Goal: Communication & Community: Share content

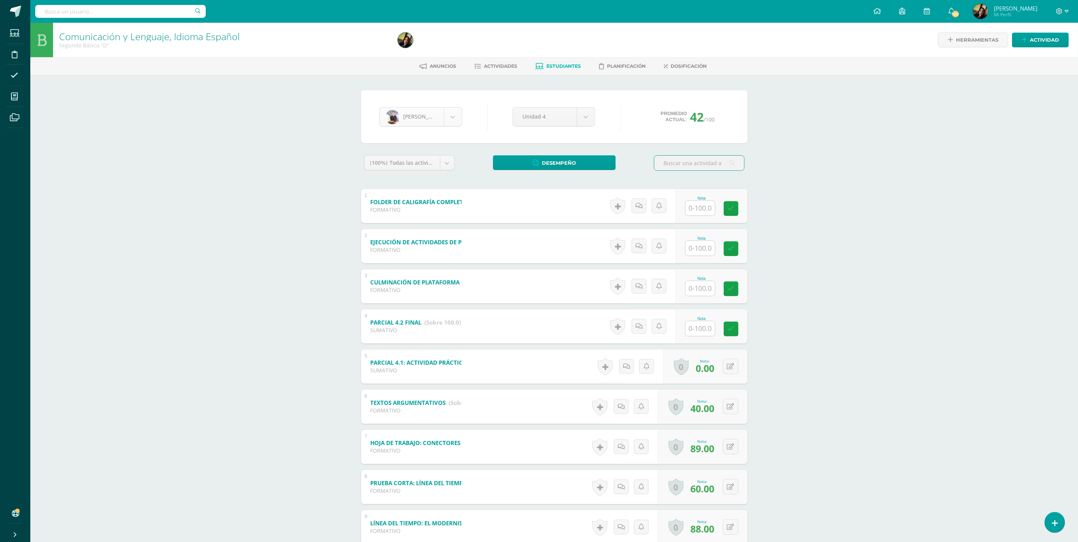
click at [454, 114] on body "Estudiantes Disciplina Asistencia Mis cursos Archivos Soporte Ayuda Reportar un…" at bounding box center [539, 297] width 1078 height 595
select select "2943"
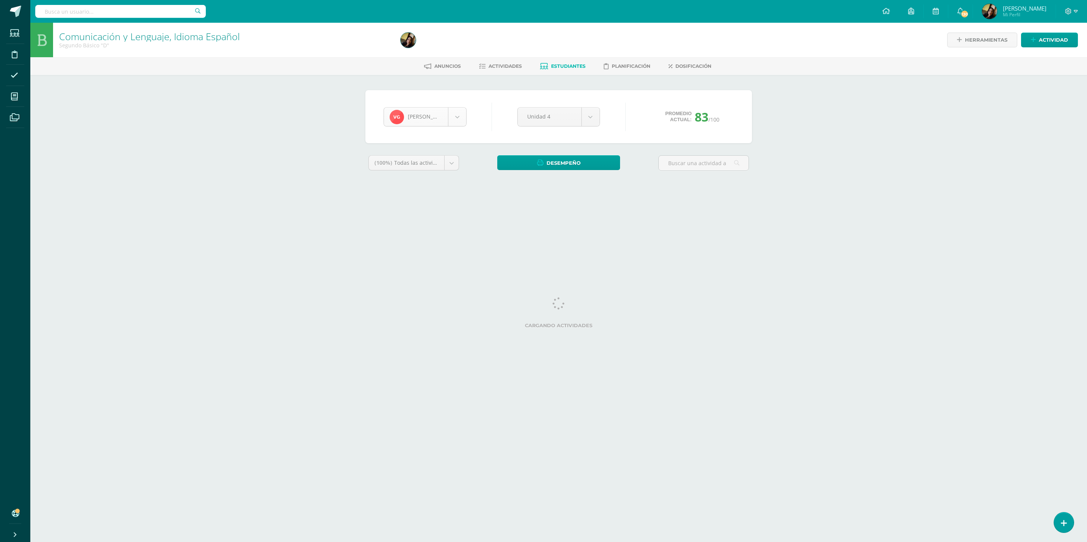
click at [459, 110] on body "Estudiantes Disciplina Asistencia Mis cursos Archivos Soporte Ayuda Reportar un…" at bounding box center [543, 102] width 1087 height 204
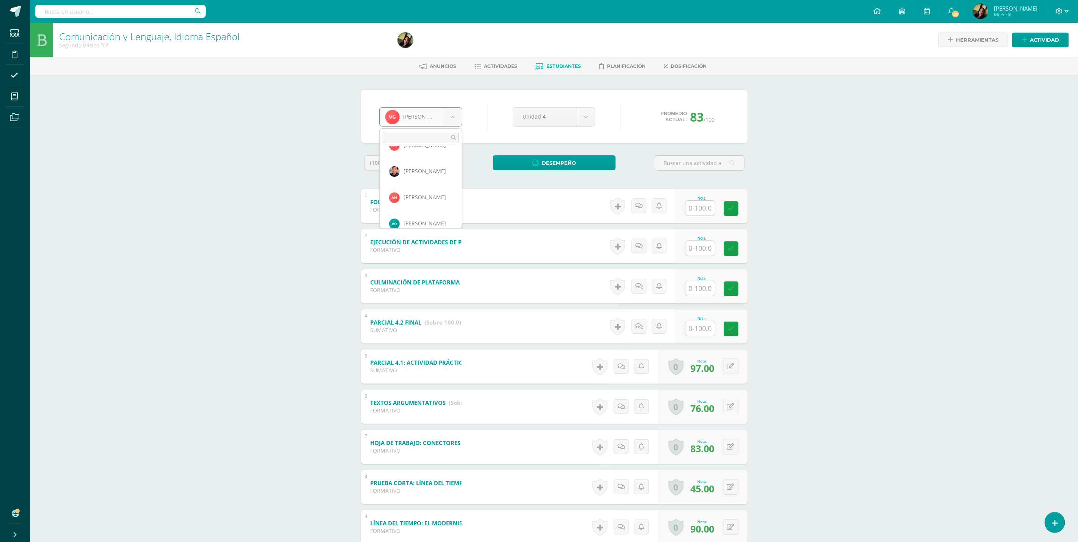
scroll to position [623, 0]
select select "5256"
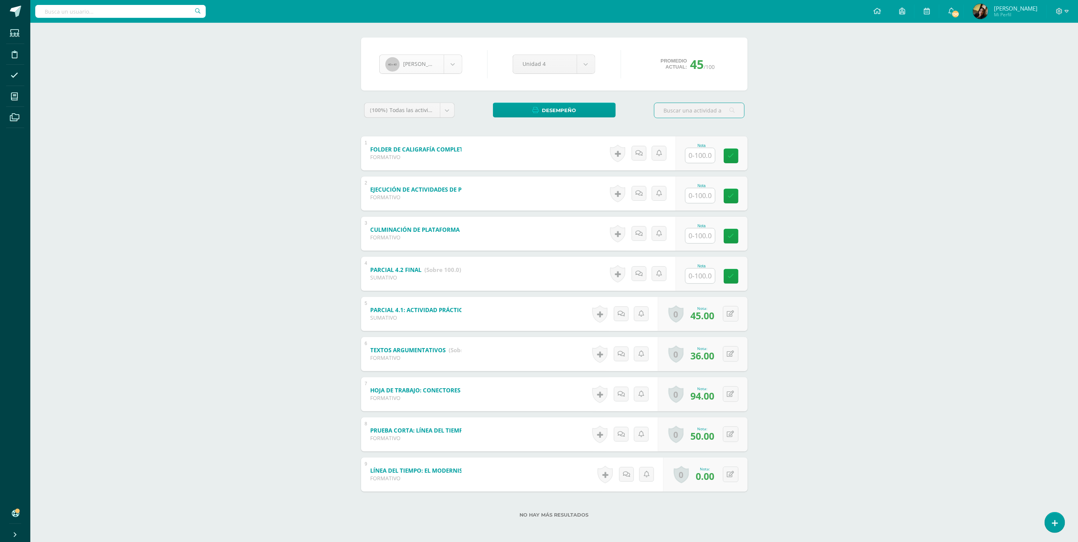
click at [457, 62] on body "Estudiantes Disciplina Asistencia Mis cursos Archivos Soporte Ayuda Reportar un…" at bounding box center [539, 244] width 1078 height 595
select select "2855"
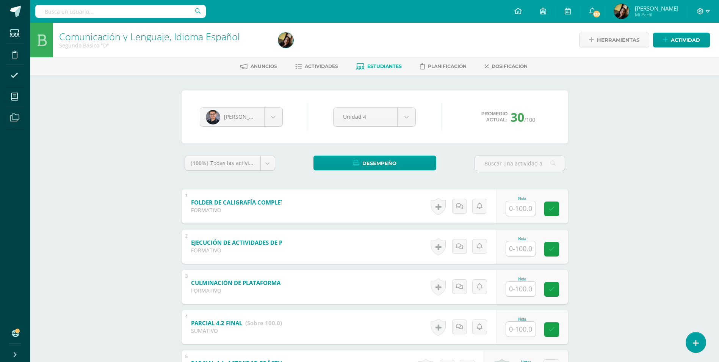
drag, startPoint x: 1062, startPoint y: 0, endPoint x: 170, endPoint y: 231, distance: 921.6
click at [170, 231] on div "Karlo Thompson María Alfaro Isabella Archila Gustavo Azurdia Carlos Bardales Fa…" at bounding box center [374, 335] width 417 height 520
click at [670, 38] on link "Actividad" at bounding box center [681, 40] width 57 height 15
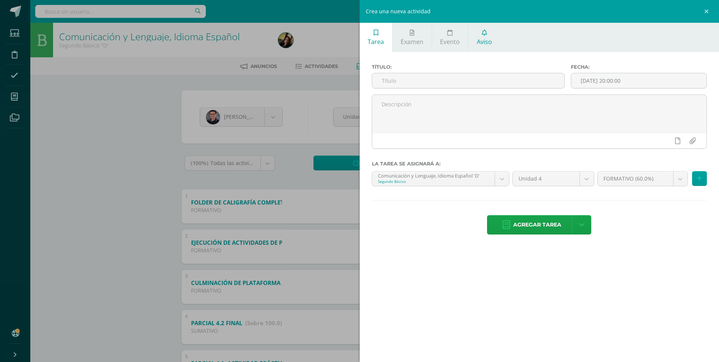
click at [494, 39] on link "Aviso" at bounding box center [483, 37] width 31 height 29
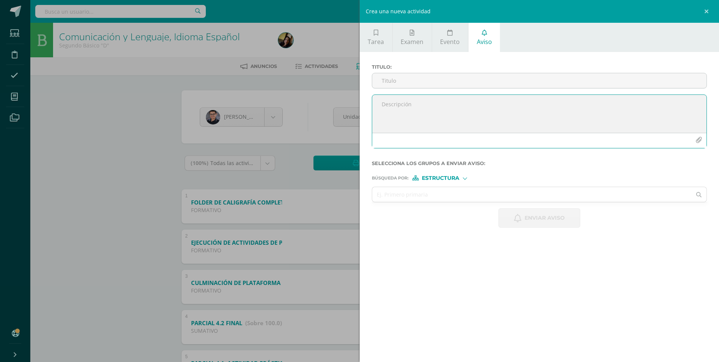
paste textarea "Buenas tardes, estimados padres de familia: Reciban un cordial saludo. De la ma…"
click at [672, 125] on textarea at bounding box center [539, 114] width 335 height 38
click at [691, 125] on textarea at bounding box center [539, 114] width 335 height 38
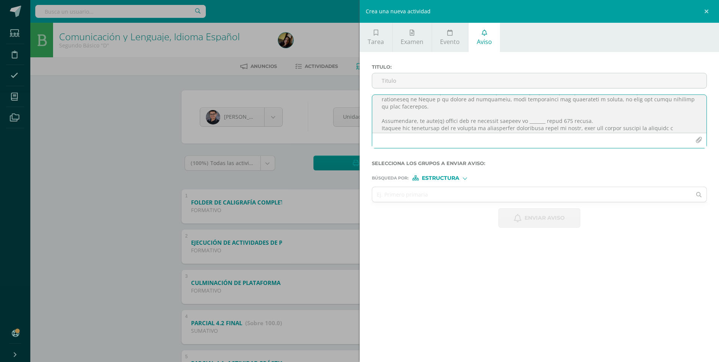
scroll to position [80, 0]
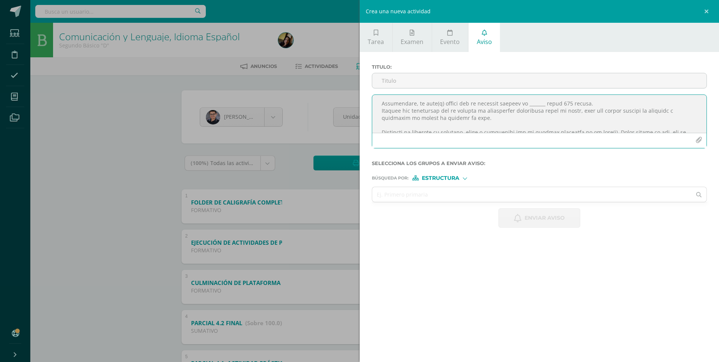
click at [537, 102] on textarea at bounding box center [539, 114] width 335 height 38
type textarea "Buenas tardes, estimados padres de familia: Reciban un cordial saludo. De la ma…"
click at [448, 176] on span "Estructura" at bounding box center [441, 178] width 38 height 4
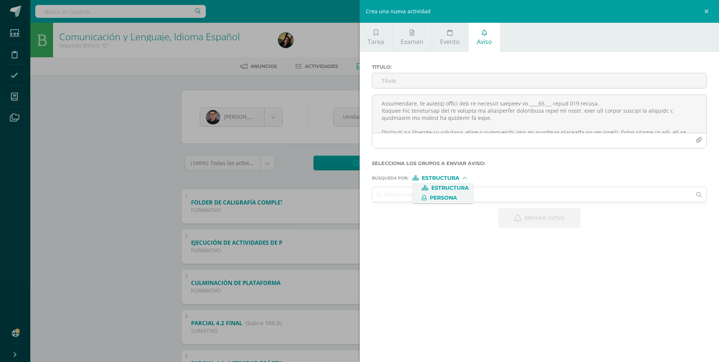
click at [445, 200] on span "Persona" at bounding box center [443, 198] width 27 height 4
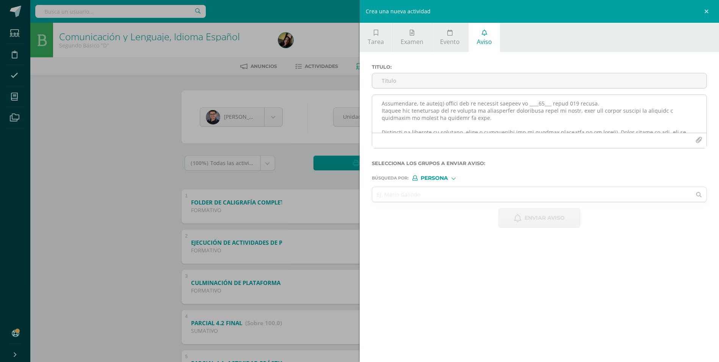
click at [700, 142] on icon "button" at bounding box center [698, 140] width 6 height 6
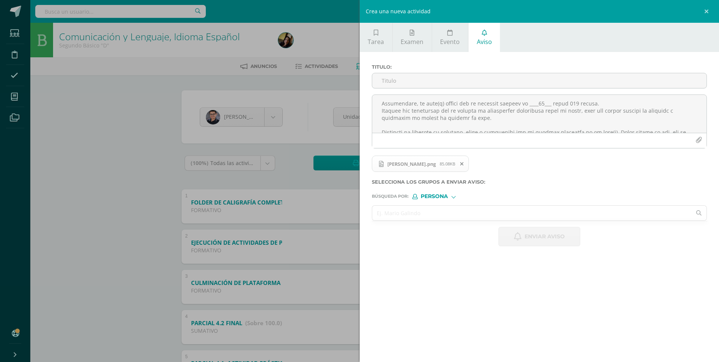
click at [475, 215] on input "text" at bounding box center [532, 212] width 320 height 15
type input "JUAN FERANDO CASTILLO"
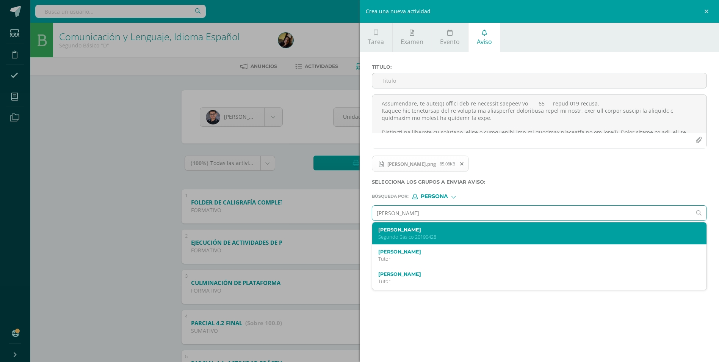
click at [447, 229] on label "Juan Fernando Castillo Prera" at bounding box center [532, 230] width 308 height 6
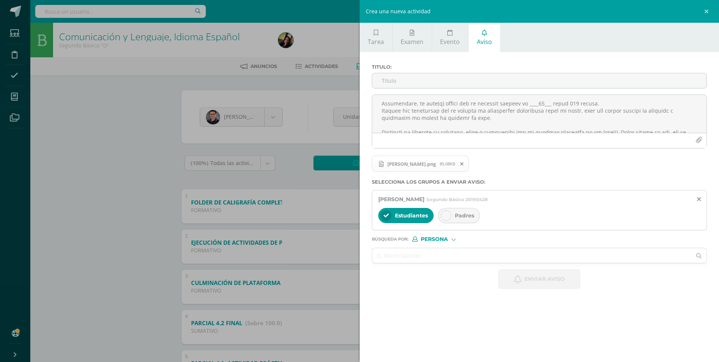
click at [465, 213] on span "Padres" at bounding box center [464, 215] width 19 height 7
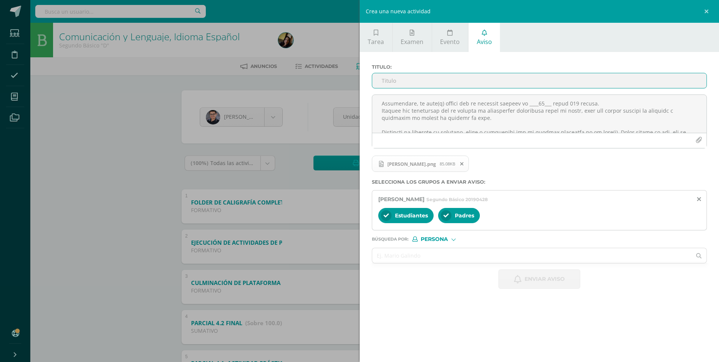
click at [447, 82] on input "Titulo :" at bounding box center [539, 80] width 335 height 15
type input "p"
type input "PROMEDIO ACTUAL 4° UNIDAD LENGUAJE"
click at [527, 278] on span "Enviar aviso" at bounding box center [545, 278] width 40 height 19
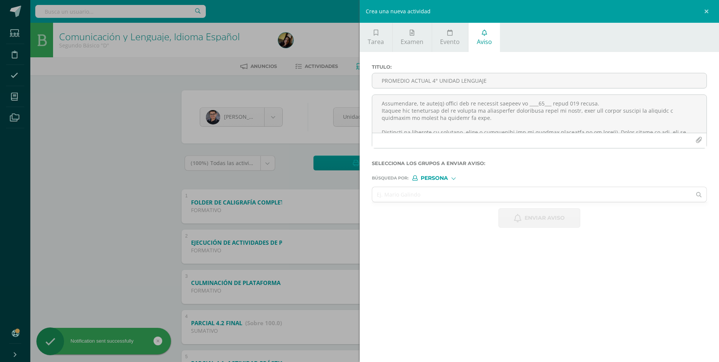
scroll to position [0, 0]
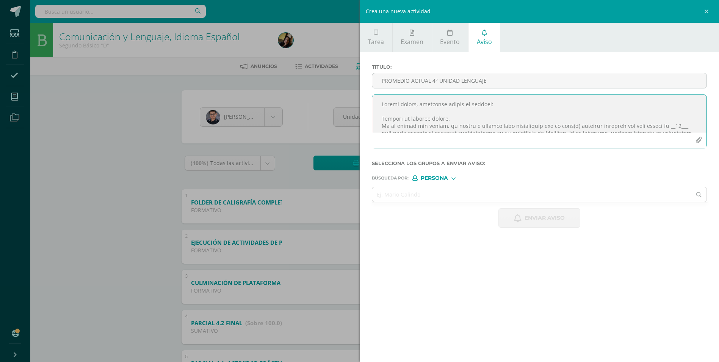
paste textarea "_____ para poder obtener el promedio satisfactorio en la asignatura de Lenguaje…"
click at [675, 126] on textarea at bounding box center [539, 114] width 335 height 38
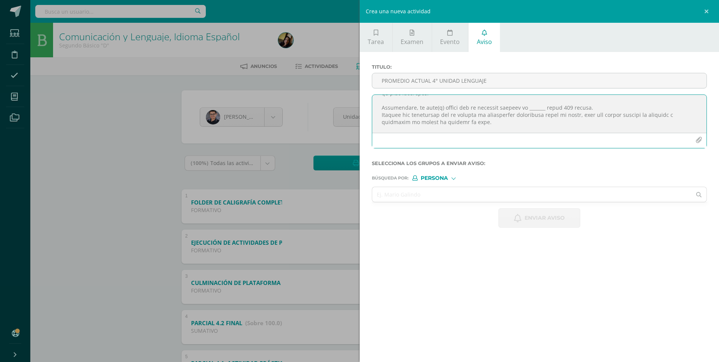
click at [534, 109] on textarea at bounding box center [539, 114] width 335 height 38
click at [630, 101] on textarea at bounding box center [539, 114] width 335 height 38
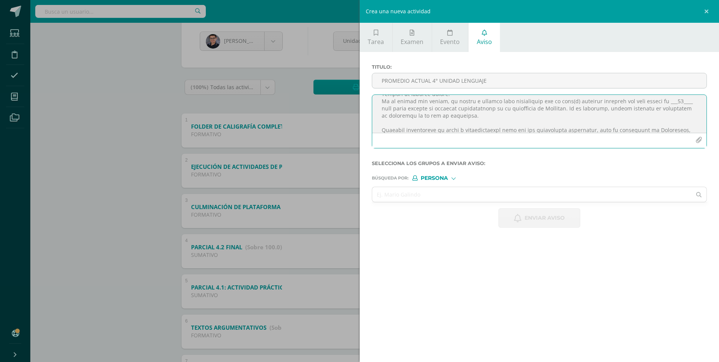
scroll to position [38, 0]
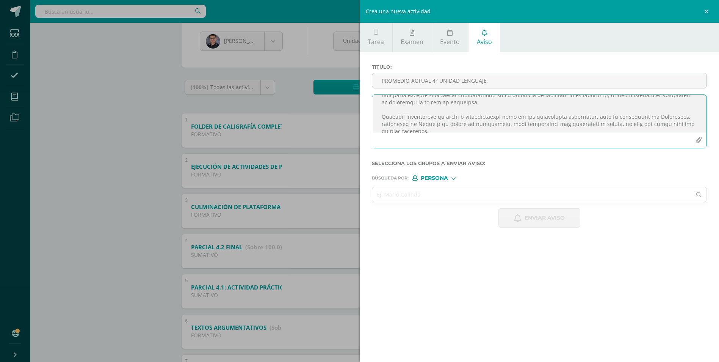
type textarea "Buenas tardes, estimados padres de familia: Reciban un cordial saludo. De la ma…"
click at [461, 197] on input "text" at bounding box center [532, 194] width 320 height 15
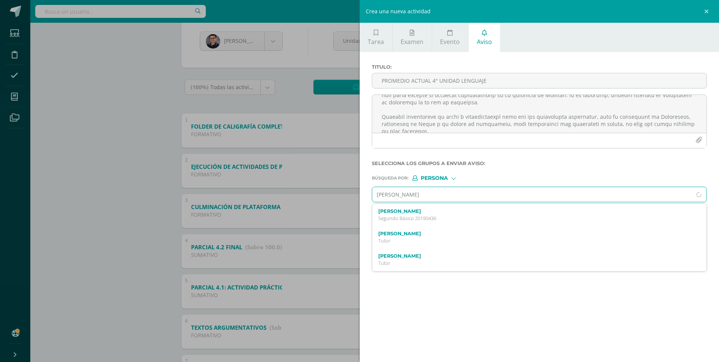
type input "ANIKA AZMIT"
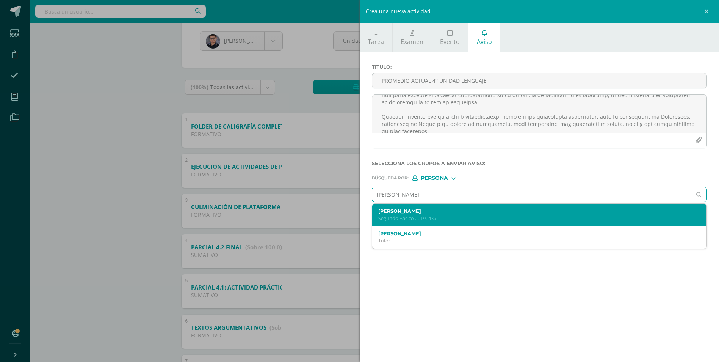
click at [446, 211] on label "Anika Samantha Azmitia Paz" at bounding box center [532, 211] width 308 height 6
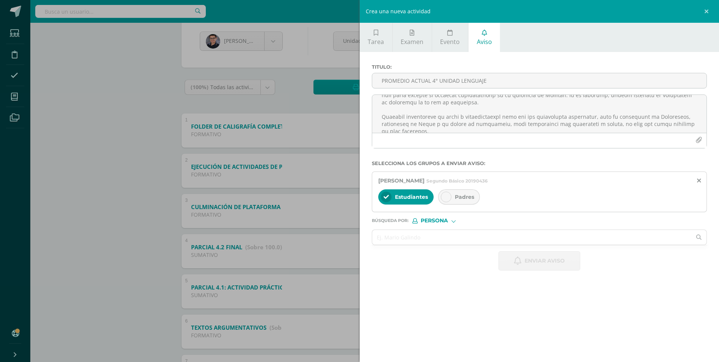
click at [464, 193] on div "Padres" at bounding box center [459, 196] width 42 height 15
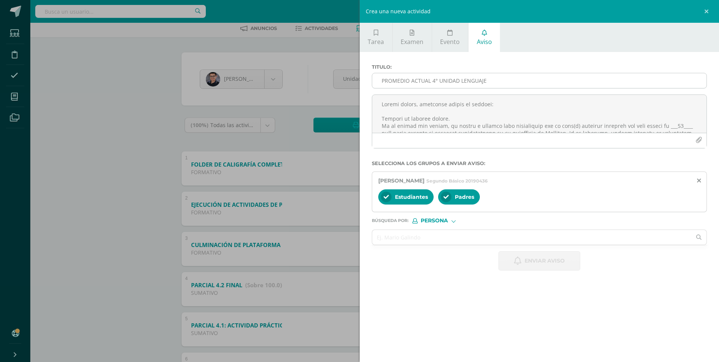
click at [458, 81] on input "PROMEDIO ACTUAL 4° UNIDAD LENGUAJE" at bounding box center [539, 80] width 335 height 15
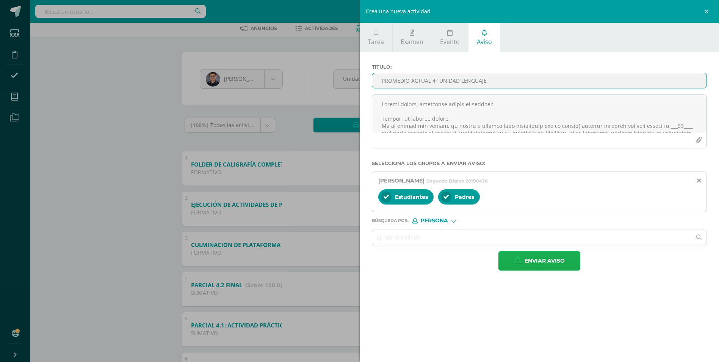
type input "PROMEDIO ACTUAL 4° UNIDAD LENGUAJE"
click at [527, 260] on span "Enviar aviso" at bounding box center [545, 260] width 40 height 19
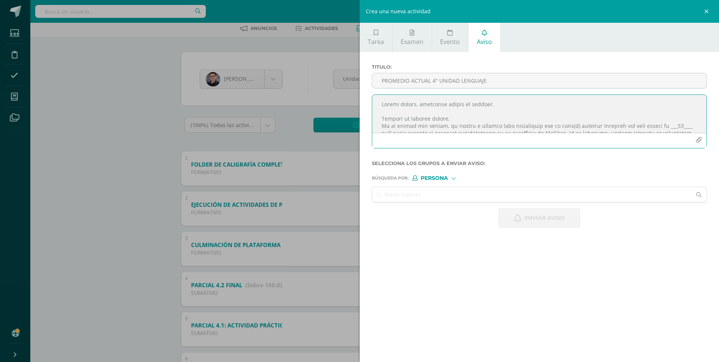
drag, startPoint x: 454, startPoint y: 114, endPoint x: 429, endPoint y: 100, distance: 28.2
click at [429, 100] on textarea at bounding box center [539, 114] width 335 height 38
paste textarea "Buenas tardes, estimados padres de familia: Reciban un cordial saludo. De la ma…"
click at [672, 126] on textarea at bounding box center [539, 114] width 335 height 38
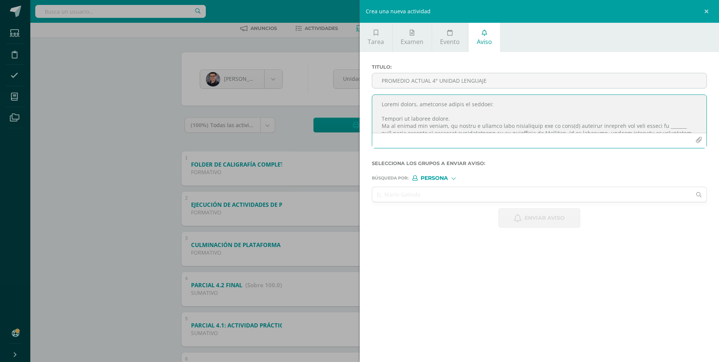
click at [672, 125] on textarea at bounding box center [539, 114] width 335 height 38
click at [691, 126] on textarea at bounding box center [539, 114] width 335 height 38
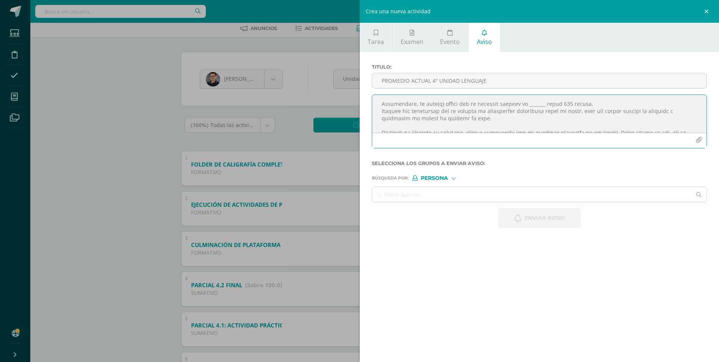
click at [536, 104] on textarea at bounding box center [539, 114] width 335 height 38
type textarea "Buenas tardes, estimados padres de familia: Reciban un cordial saludo. De la ma…"
click at [390, 193] on input "text" at bounding box center [532, 194] width 320 height 15
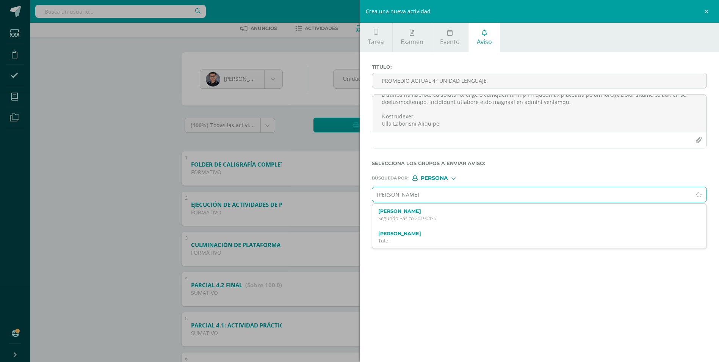
type input "FATIMA SANTIZO"
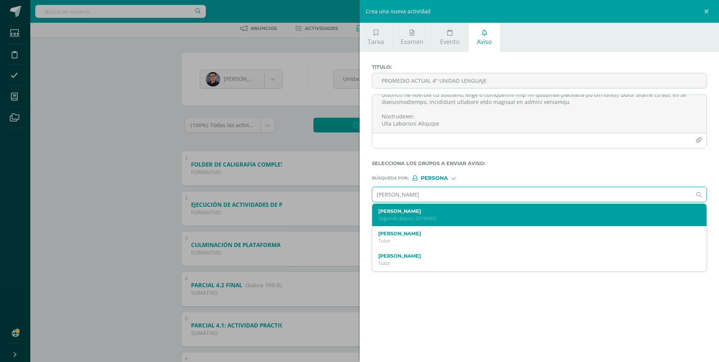
click at [383, 221] on p "Segundo Básico 20190463" at bounding box center [532, 218] width 308 height 6
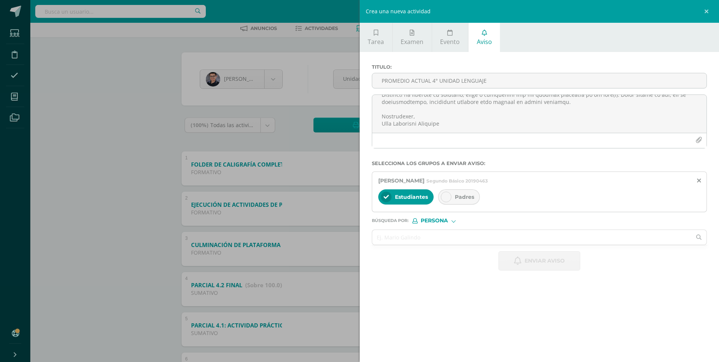
click at [446, 200] on div at bounding box center [446, 196] width 11 height 11
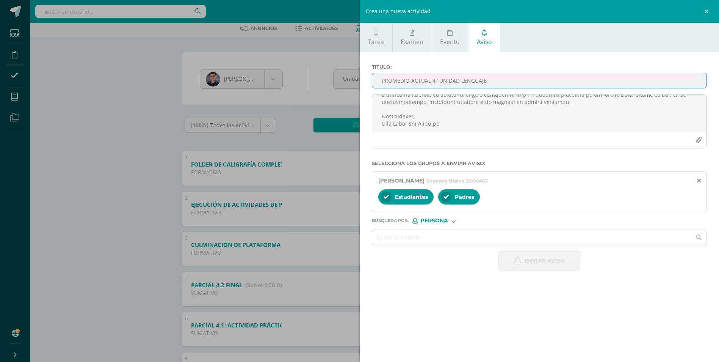
click at [471, 77] on input "PROMEDIO ACTUAL 4° UNIDAD LENGUAJE" at bounding box center [539, 80] width 335 height 15
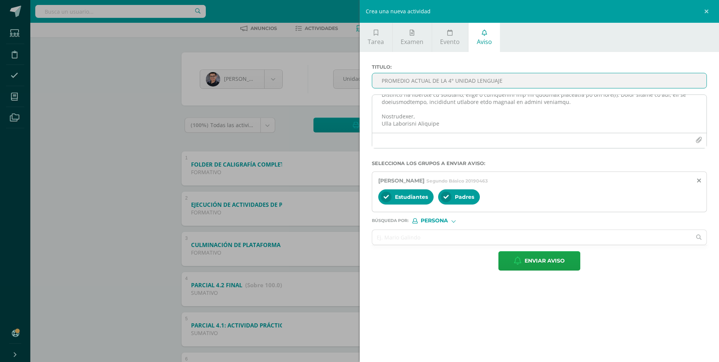
type input "PROMEDIO ACTUAL DE LA 4° UNIDAD LENGUAJE"
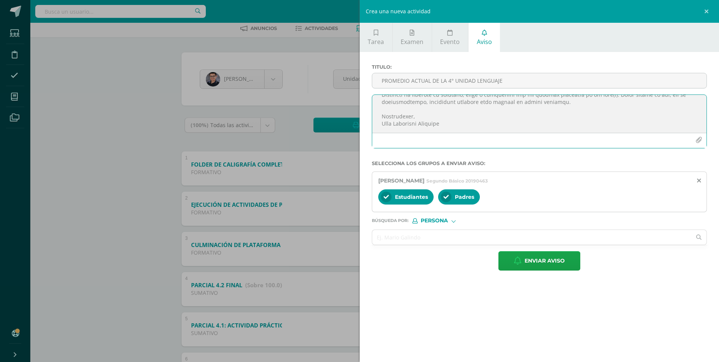
click at [697, 141] on icon "button" at bounding box center [698, 140] width 6 height 6
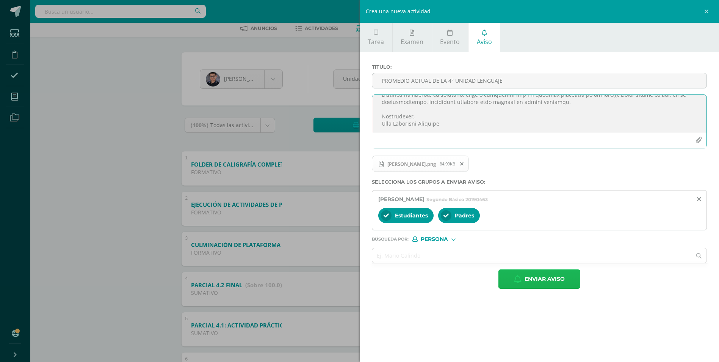
click at [546, 281] on span "Enviar aviso" at bounding box center [545, 278] width 40 height 19
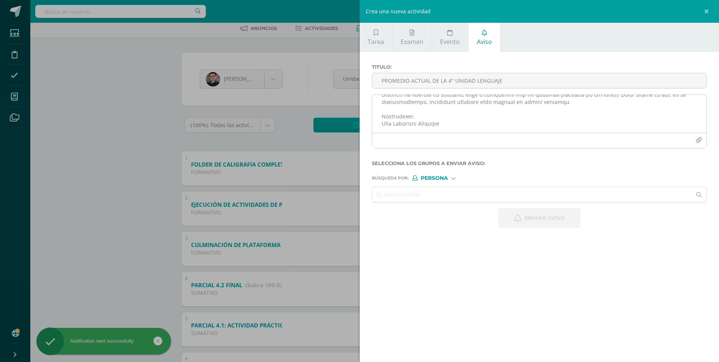
scroll to position [0, 0]
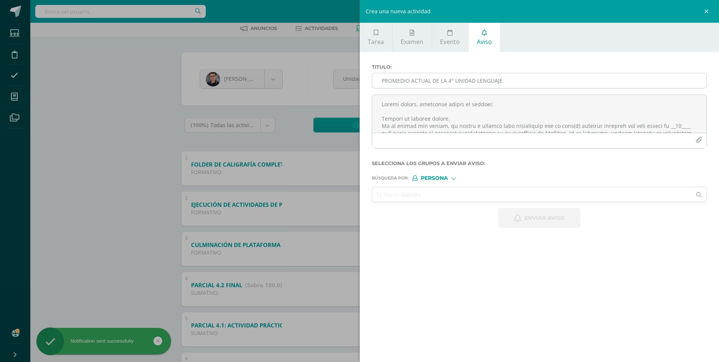
click at [418, 85] on input "PROMEDIO ACTUAL DE LA 4° UNIDAD LENGUAJE" at bounding box center [539, 80] width 335 height 15
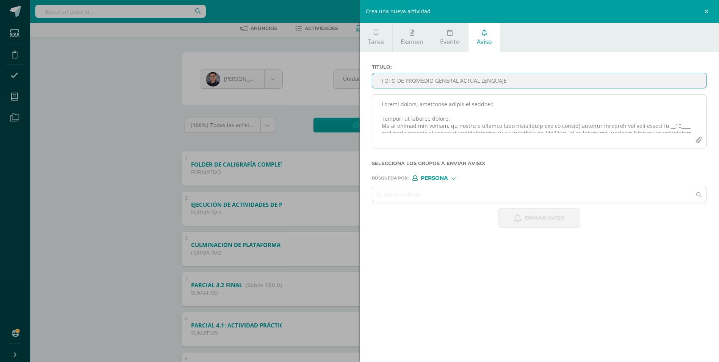
type input "FOTO DE PROMEDIO GENERAL ACTUAL LENGUAJE"
click at [421, 113] on textarea at bounding box center [539, 114] width 335 height 38
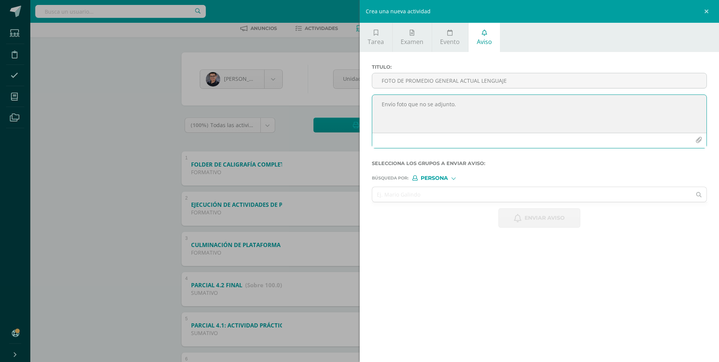
type textarea "Envío foto que no se adjunto."
click at [697, 143] on icon "button" at bounding box center [698, 140] width 6 height 6
click at [382, 211] on input "text" at bounding box center [532, 212] width 320 height 15
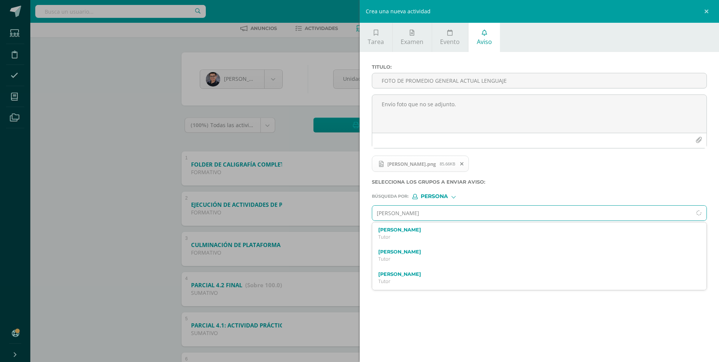
type input "anika azmi"
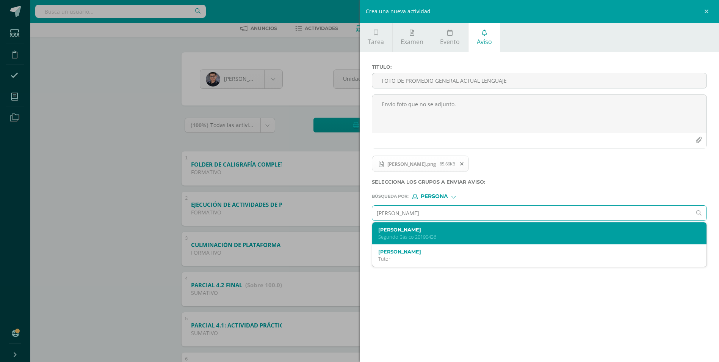
click at [399, 229] on label "Anika Samantha Azmitia Paz" at bounding box center [532, 230] width 308 height 6
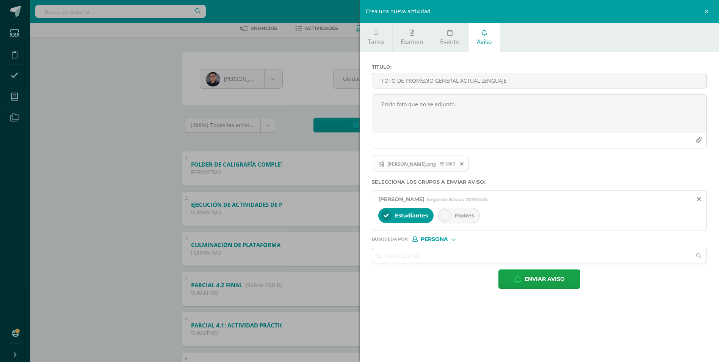
click at [453, 218] on div "Padres" at bounding box center [459, 215] width 42 height 15
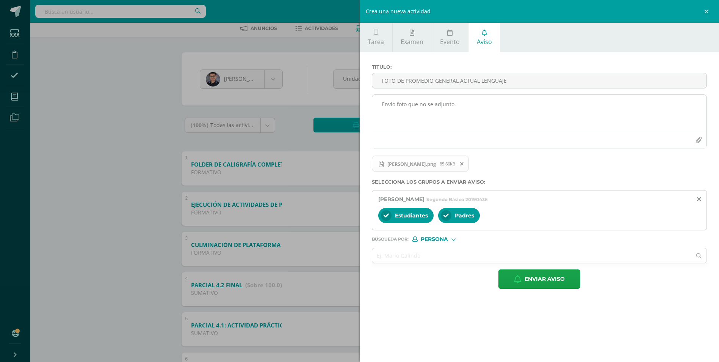
click at [496, 102] on textarea "Envío foto que no se adjunto." at bounding box center [539, 114] width 335 height 38
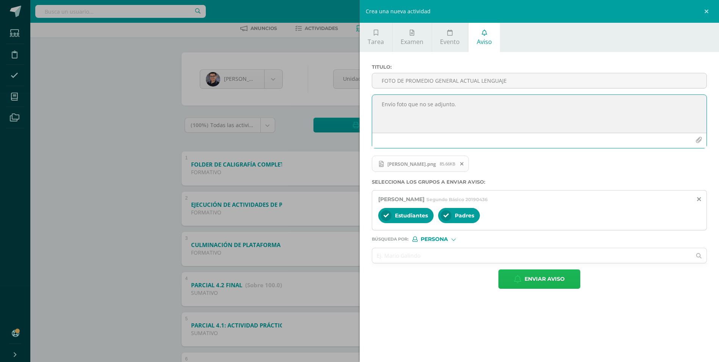
click at [521, 277] on icon "button" at bounding box center [518, 279] width 8 height 8
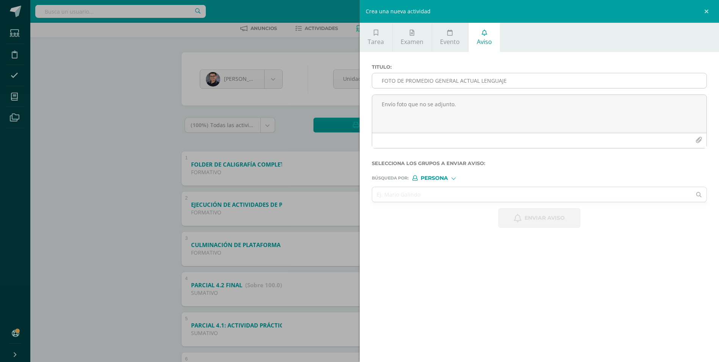
click at [505, 78] on input "FOTO DE PROMEDIO GENERAL ACTUAL LENGUAJE" at bounding box center [539, 80] width 335 height 15
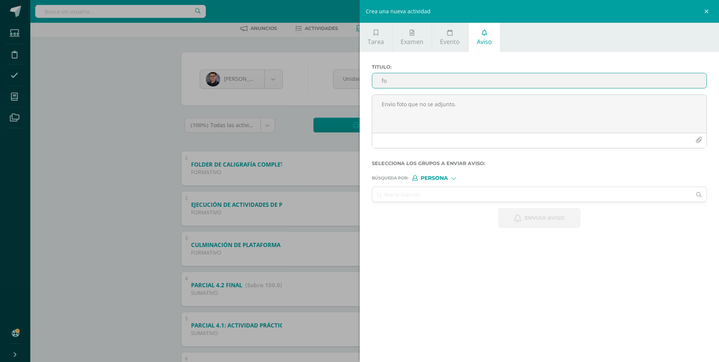
type input "f"
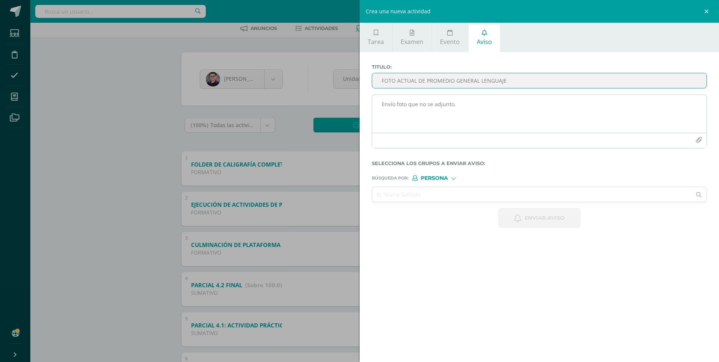
type input "FOTO ACTUAL DE PROMEDIO GENERAL LENGUAJE"
click at [500, 104] on textarea "Envío foto que no se adjunto." at bounding box center [539, 114] width 335 height 38
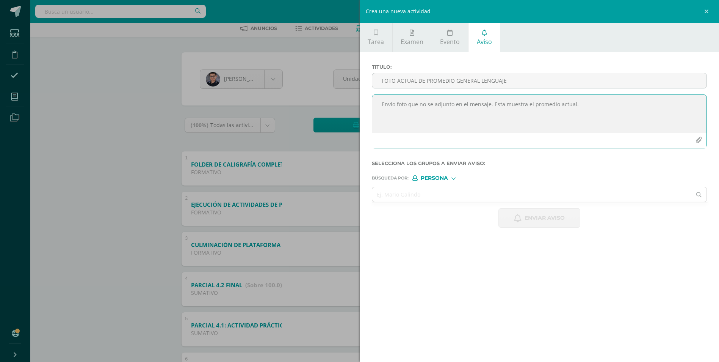
type textarea "Envío foto que no se adjunto en el mensaje. Esta muestra el promedio actual."
click at [701, 141] on icon "button" at bounding box center [698, 140] width 6 height 6
click at [515, 213] on input "text" at bounding box center [532, 212] width 320 height 15
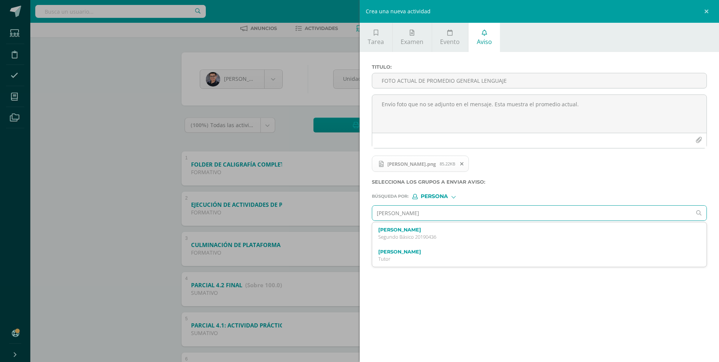
type input "oscar oliva"
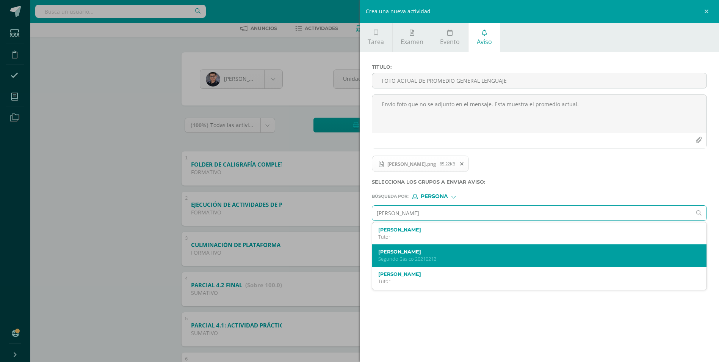
click at [430, 254] on label "Oscar Fernando Oliva Tercero" at bounding box center [532, 252] width 308 height 6
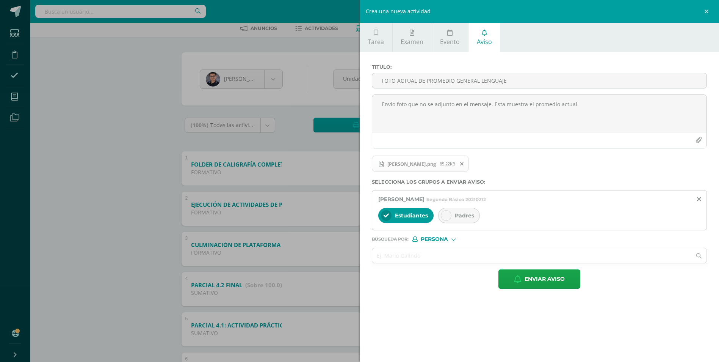
click at [447, 215] on icon at bounding box center [445, 215] width 5 height 5
click at [541, 279] on span "Enviar aviso" at bounding box center [545, 278] width 40 height 19
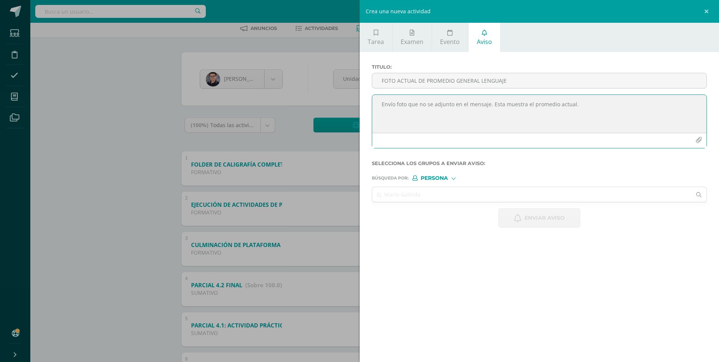
paste textarea "Buenas tardes, estimados padres de familia: Reciban un cordial saludo. De la ma…"
click at [674, 125] on textarea at bounding box center [539, 114] width 335 height 38
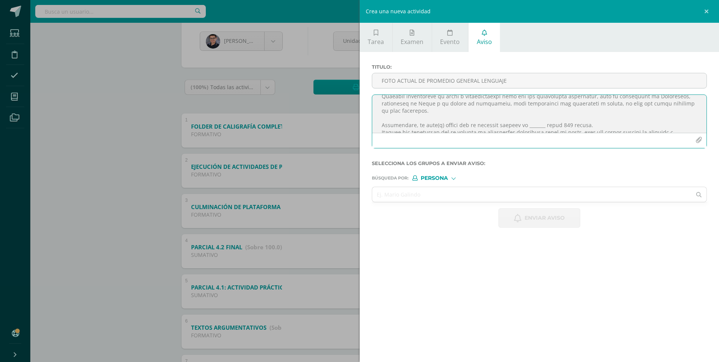
scroll to position [76, 0]
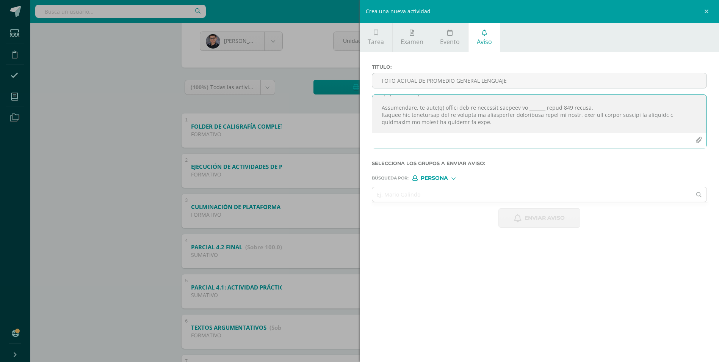
click at [533, 107] on textarea at bounding box center [539, 114] width 335 height 38
click at [550, 108] on textarea at bounding box center [539, 114] width 335 height 38
click at [551, 108] on textarea at bounding box center [539, 114] width 335 height 38
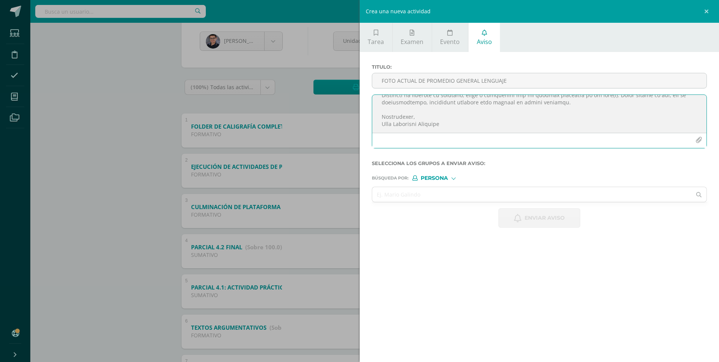
scroll to position [117, 0]
type textarea "Buenas tardes, estimados padres de familia: Reciban un cordial saludo. De la ma…"
click at [698, 140] on icon "button" at bounding box center [698, 140] width 6 height 6
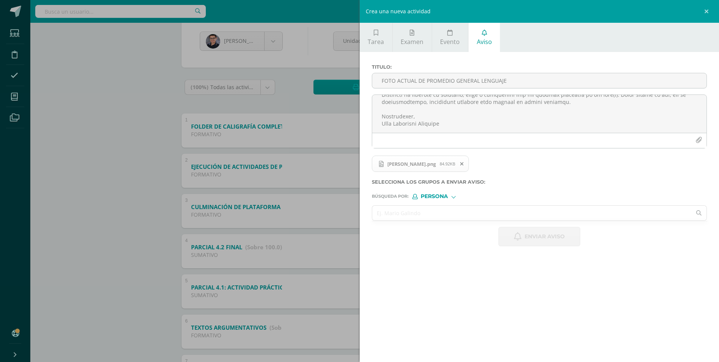
click at [458, 210] on input "text" at bounding box center [532, 212] width 320 height 15
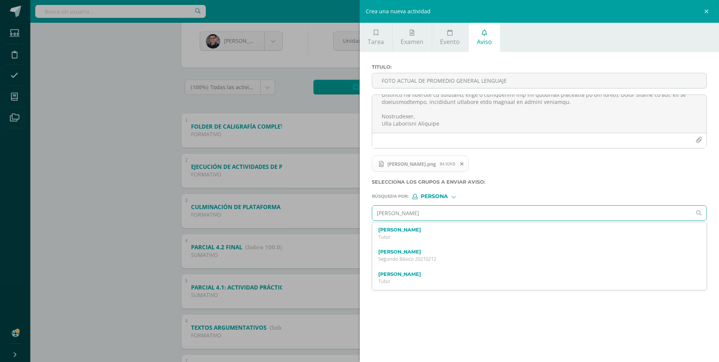
type input "javier taylor"
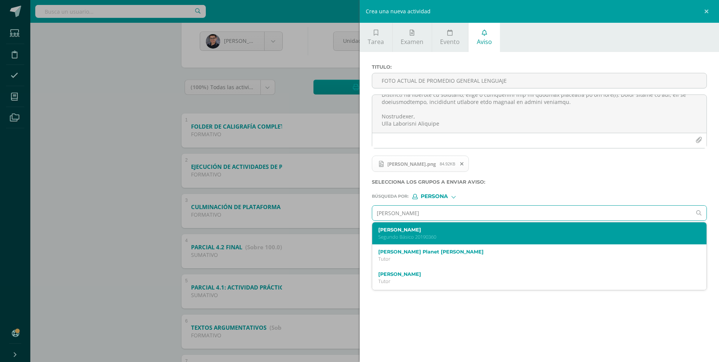
click at [436, 233] on p "Segundo Básico 20190360" at bounding box center [532, 236] width 308 height 6
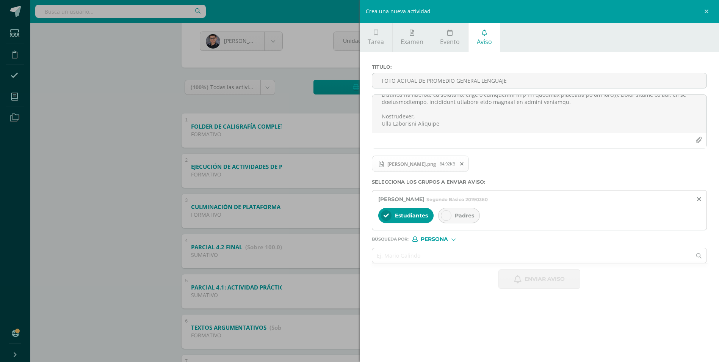
click at [441, 218] on div at bounding box center [446, 215] width 11 height 11
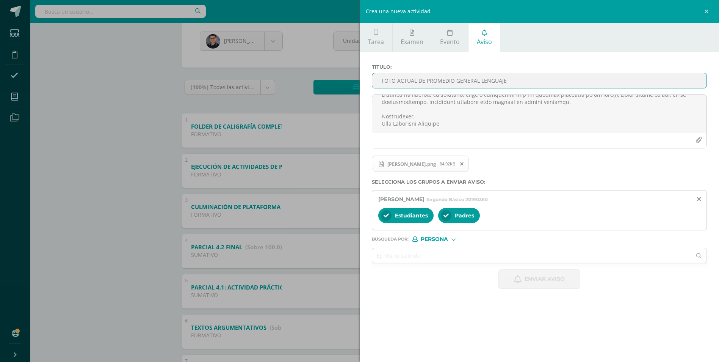
click at [401, 86] on input "FOTO ACTUAL DE PROMEDIO GENERAL LENGUAJE" at bounding box center [539, 80] width 335 height 15
type input "PROMEDIO ACTUAL DE 4° UNIDAD LENGUAJE"
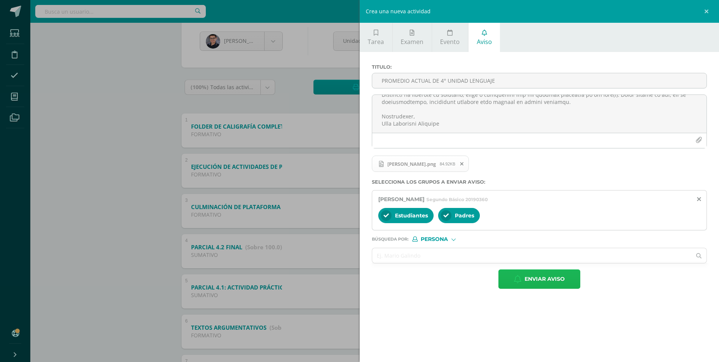
click at [552, 281] on span "Enviar aviso" at bounding box center [545, 278] width 40 height 19
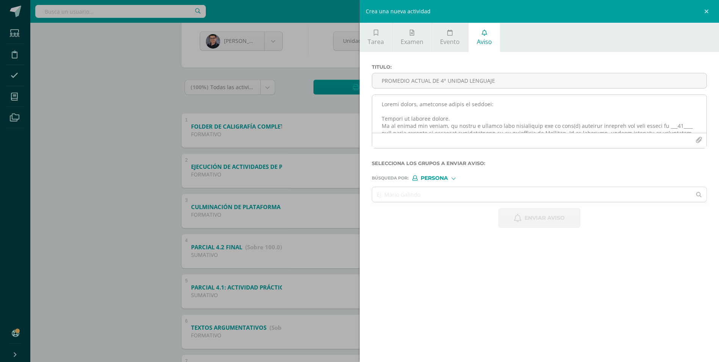
click at [426, 114] on textarea at bounding box center [539, 114] width 335 height 38
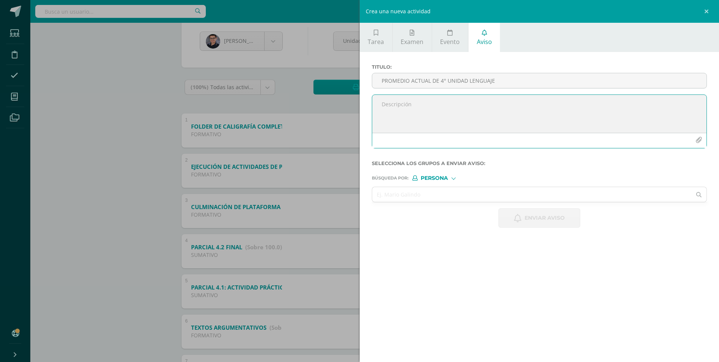
paste textarea "Buenas tardes, estimados padres de familia: Reciban un cordial saludo. De la ma…"
click at [675, 124] on textarea at bounding box center [539, 114] width 335 height 38
click at [674, 127] on textarea at bounding box center [539, 114] width 335 height 38
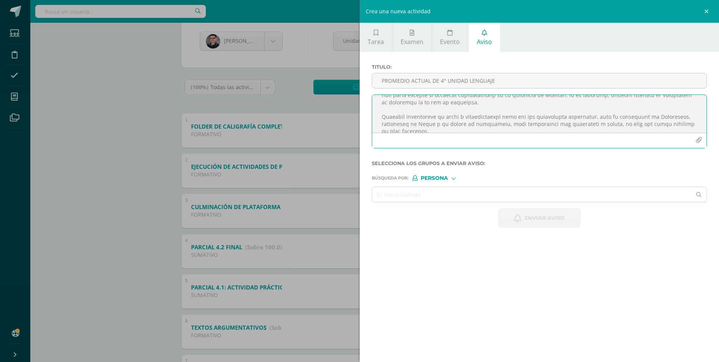
scroll to position [76, 0]
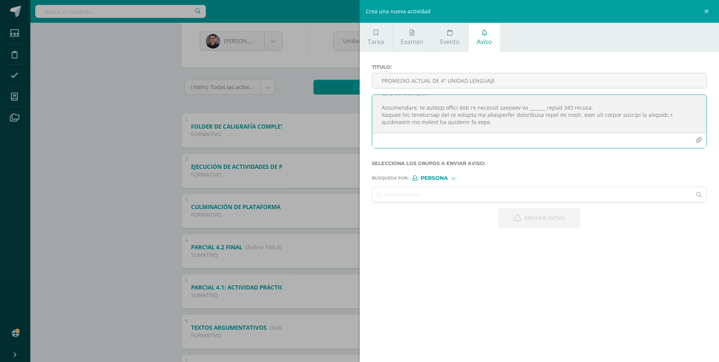
click at [537, 108] on textarea at bounding box center [539, 114] width 335 height 38
type textarea "Buenas tardes, estimados padres de familia: Reciban un cordial saludo. De la ma…"
click at [451, 196] on input "text" at bounding box center [532, 194] width 320 height 15
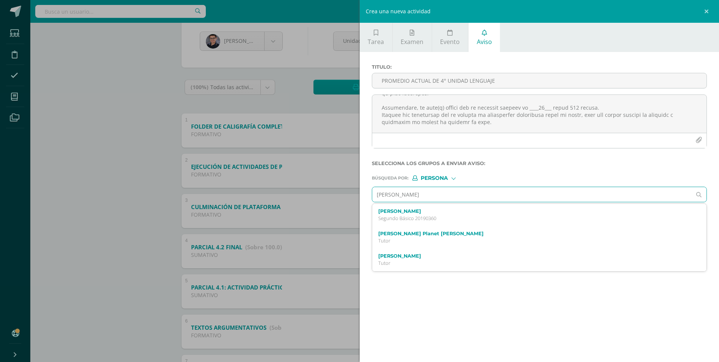
type input "SANTIAGO CARAVANTES"
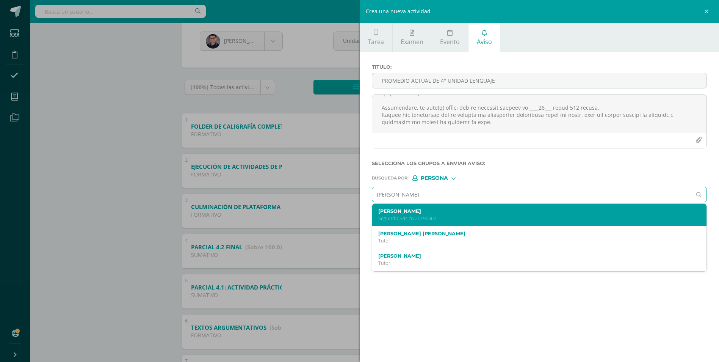
click at [445, 209] on label "Santiago Esteban Caravantes Monterroso" at bounding box center [532, 211] width 308 height 6
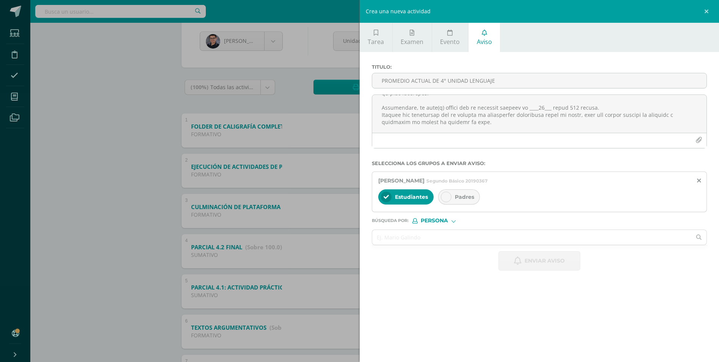
click at [446, 193] on div at bounding box center [446, 196] width 11 height 11
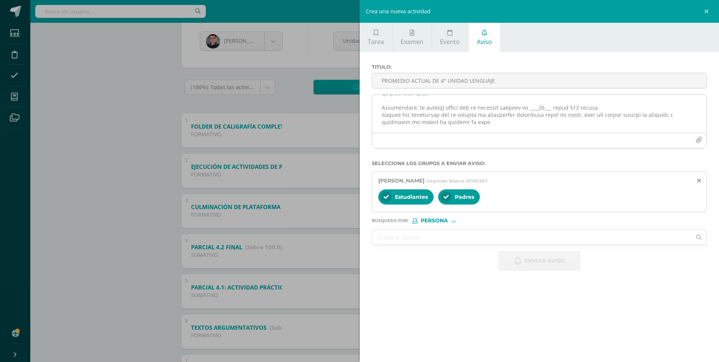
click at [699, 143] on icon "button" at bounding box center [698, 140] width 6 height 6
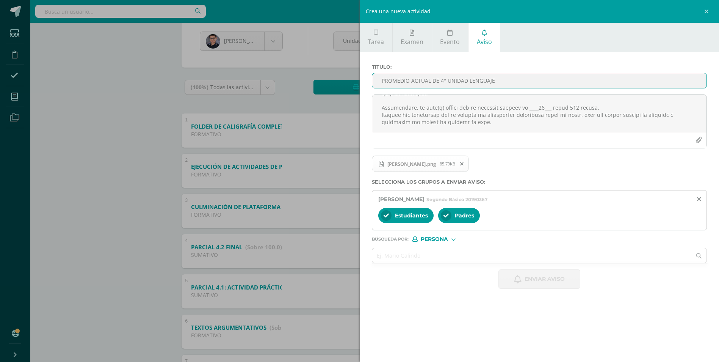
click at [432, 83] on input "PROMEDIO ACTUAL DE 4° UNIDAD LENGUAJE" at bounding box center [539, 80] width 335 height 15
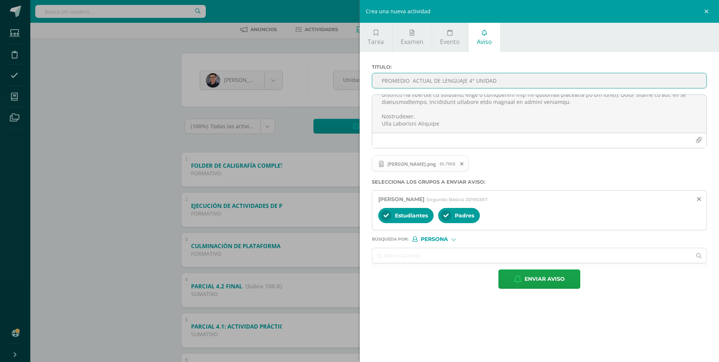
scroll to position [114, 0]
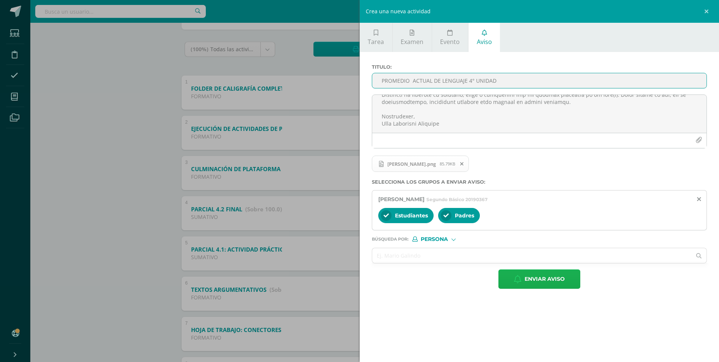
type input "PROMEDIO ACTUAL DE LENGUAJE 4° UNIDAD"
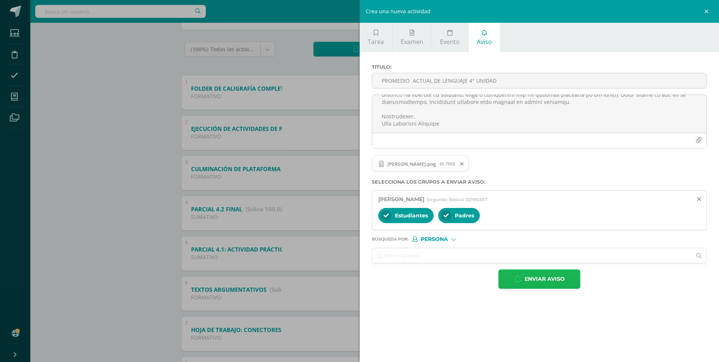
click at [539, 276] on span "Enviar aviso" at bounding box center [545, 278] width 40 height 19
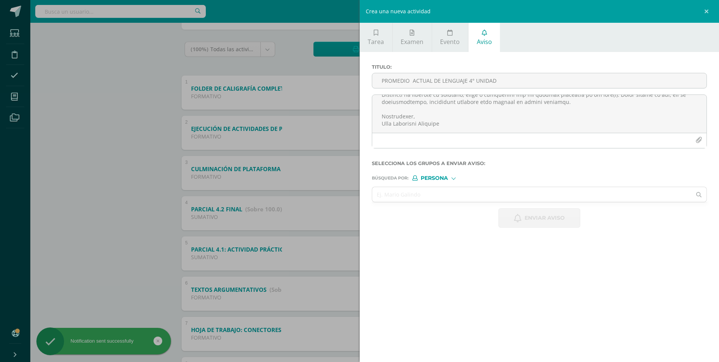
scroll to position [0, 0]
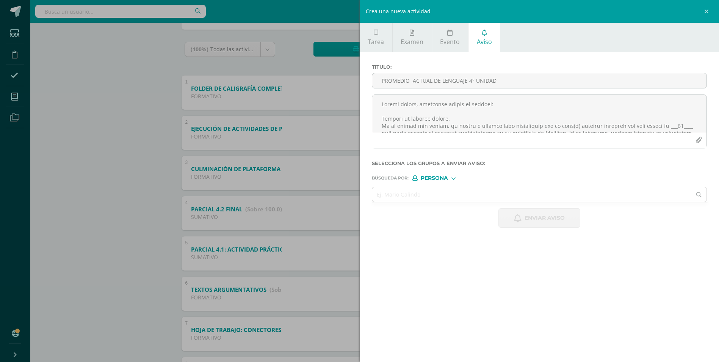
click at [123, 144] on div "Crea una nueva actividad Tarea Examen Evento Aviso Título: Fecha: 2025-10-10 20…" at bounding box center [359, 181] width 719 height 362
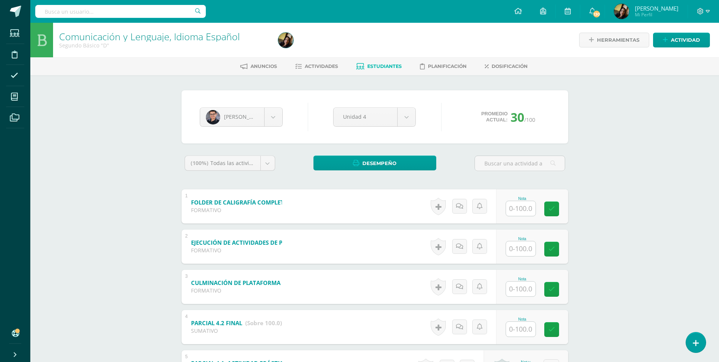
drag, startPoint x: 326, startPoint y: 65, endPoint x: 313, endPoint y: 73, distance: 15.0
click at [326, 65] on span "Actividades" at bounding box center [321, 66] width 33 height 6
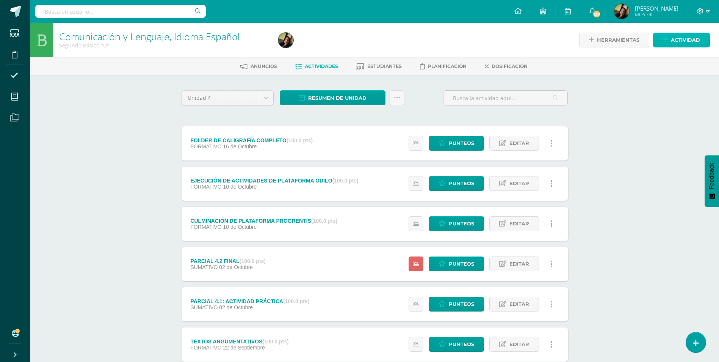
click at [680, 39] on span "Actividad" at bounding box center [685, 40] width 29 height 14
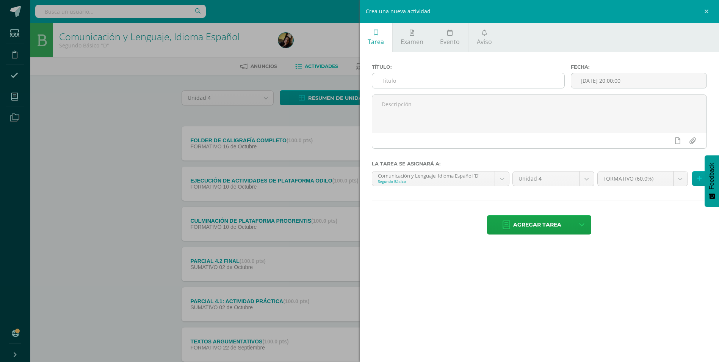
click at [407, 80] on input "text" at bounding box center [468, 80] width 192 height 15
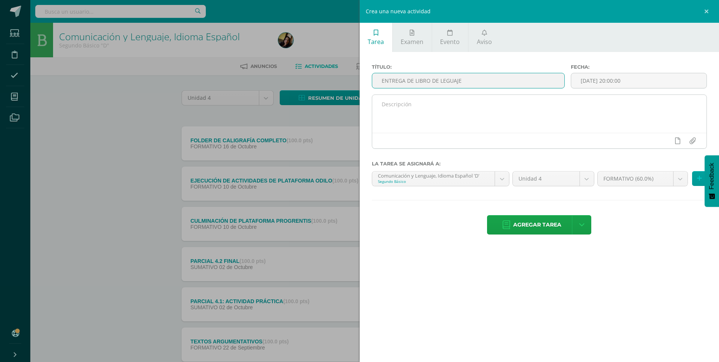
type input "ENTREGA DE LIBRO DE LEGUAJE"
click at [403, 110] on textarea at bounding box center [539, 114] width 335 height 38
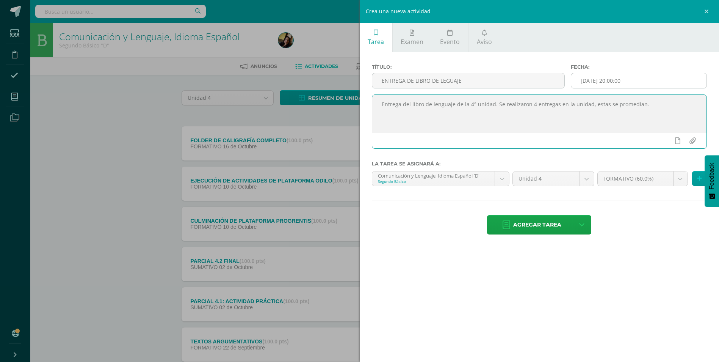
type textarea "Entrega del libro de lenguaje de la 4° unidad. Se realizaron 4 entregas en la u…"
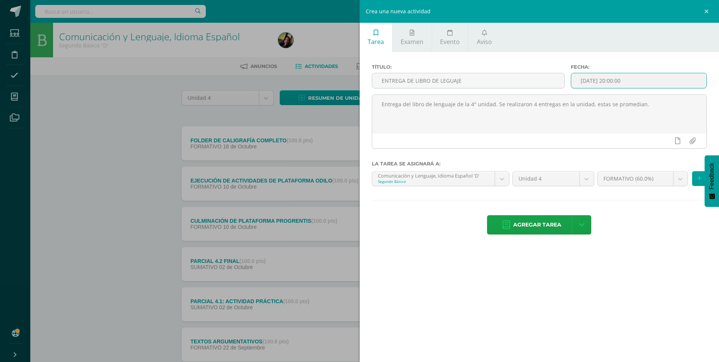
click at [608, 80] on input "[DATE] 20:00:00" at bounding box center [638, 80] width 135 height 15
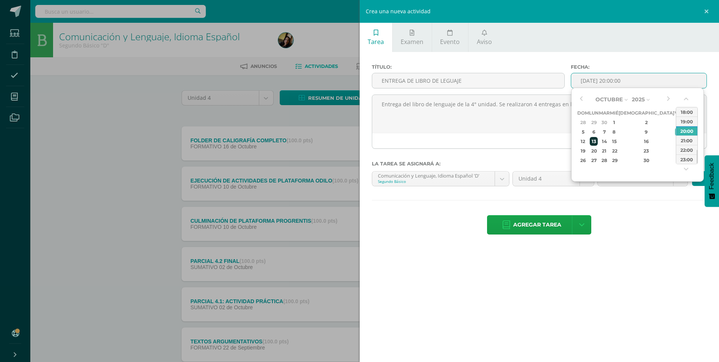
click at [594, 139] on div "13" at bounding box center [594, 141] width 8 height 9
type input "2025-10-13 20:00"
click at [656, 198] on div "Título: ENTREGA DE LIBRO DE LEGUAJE Fecha: 2025-10-13 20:00 Entrega del libro d…" at bounding box center [540, 150] width 360 height 196
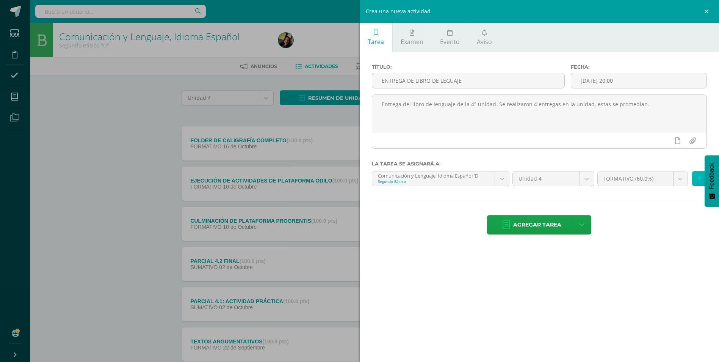
click at [698, 179] on icon at bounding box center [699, 178] width 5 height 6
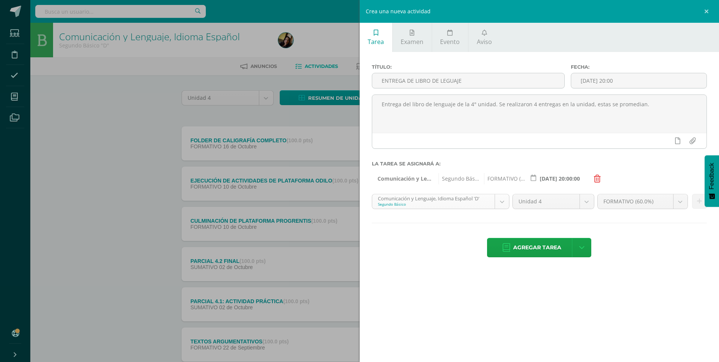
click at [502, 202] on body "Estudiantes Disciplina Asistencia Mis cursos Archivos Soporte Ayuda Reportar un…" at bounding box center [359, 266] width 719 height 532
click at [699, 201] on icon at bounding box center [699, 201] width 5 height 6
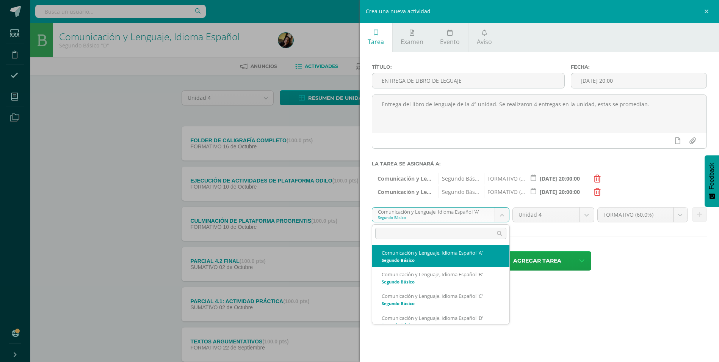
click at [500, 214] on body "Estudiantes Disciplina Asistencia Mis cursos Archivos Soporte Ayuda Reportar un…" at bounding box center [359, 266] width 719 height 532
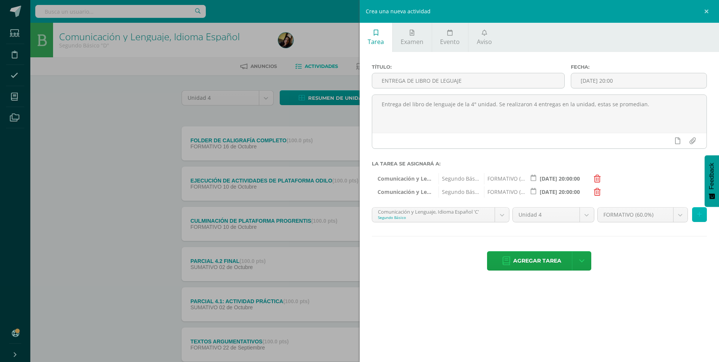
click at [699, 215] on icon at bounding box center [699, 214] width 5 height 6
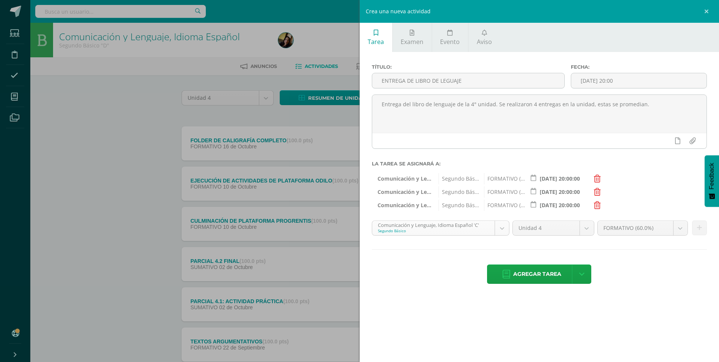
click at [504, 230] on body "Estudiantes Disciplina Asistencia Mis cursos Archivos Soporte Ayuda Reportar un…" at bounding box center [359, 266] width 719 height 532
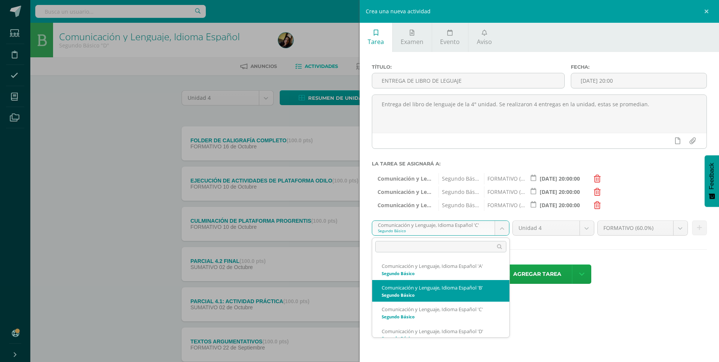
select select "212830"
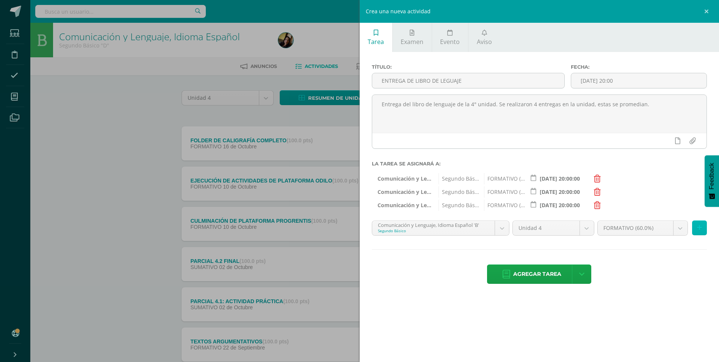
click at [698, 232] on button at bounding box center [699, 227] width 15 height 15
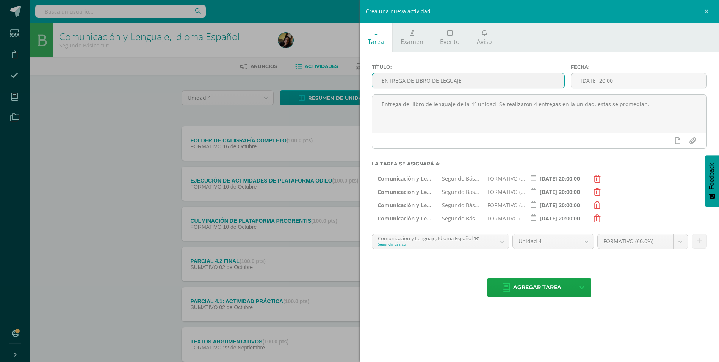
click at [414, 82] on input "ENTREGA DE LIBRO DE LEGUAJE" at bounding box center [468, 80] width 192 height 15
click at [495, 80] on input "ENTREGA DE ACTIVIDADES DEL LIBRO DE LEGUAJE" at bounding box center [468, 80] width 192 height 15
click at [522, 80] on input "ENTREGA DE ACTIVIDADES DEL LIBRO DE LENGUAJE" at bounding box center [468, 80] width 192 height 15
type input "ENTREGA DE ACTIVIDADES DEL LIBRO DE LENGUAJE"
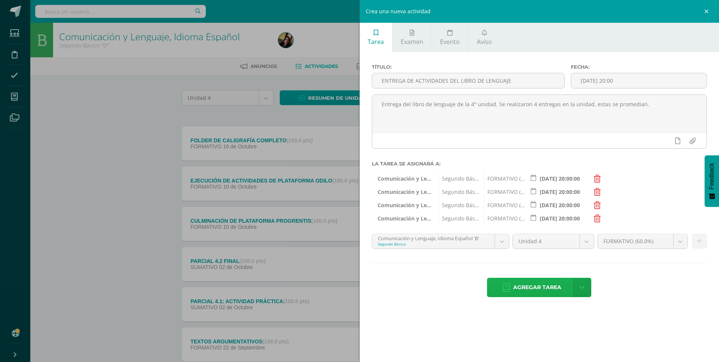
click at [531, 289] on span "Agregar tarea" at bounding box center [537, 287] width 48 height 19
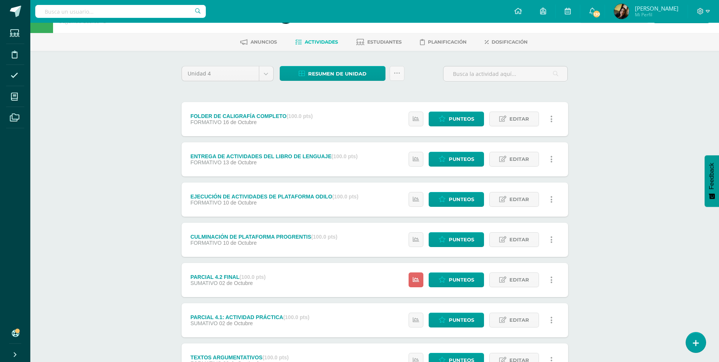
scroll to position [38, 0]
